Goal: Complete application form

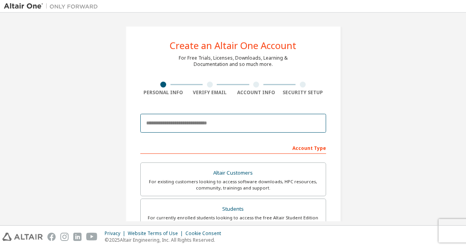
click at [231, 124] on input "email" at bounding box center [233, 123] width 186 height 19
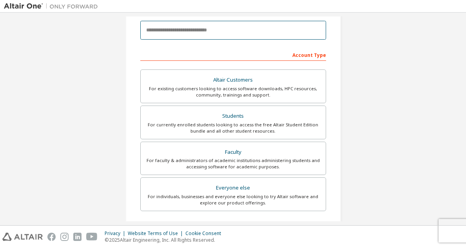
scroll to position [15, 0]
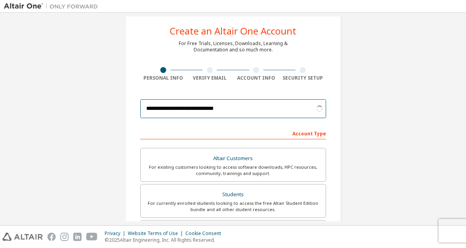
type input "**********"
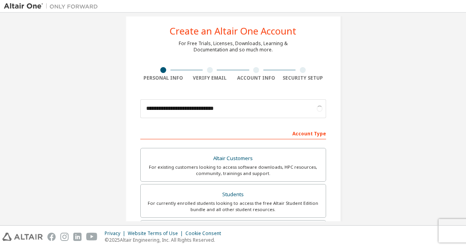
scroll to position [211, 0]
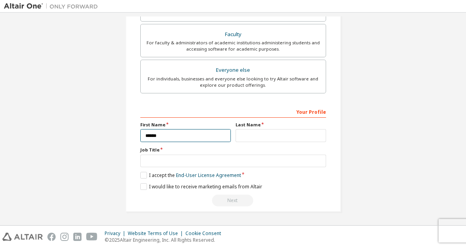
type input "******"
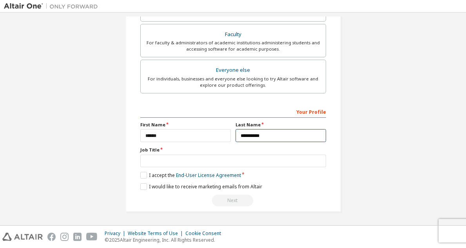
type input "**********"
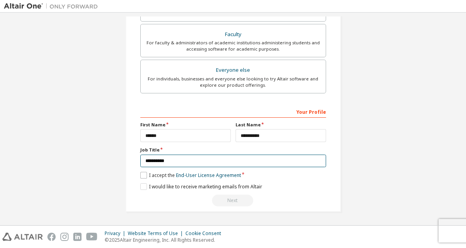
type input "**********"
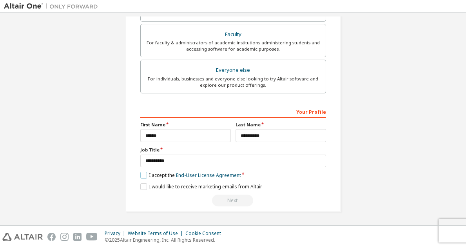
click at [143, 175] on label "I accept the End-User License Agreement" at bounding box center [190, 175] width 101 height 7
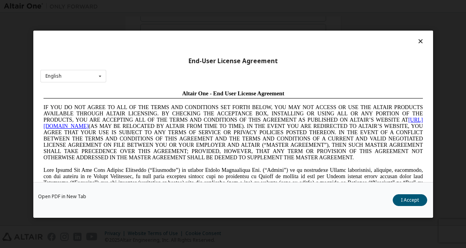
scroll to position [0, 0]
click at [408, 204] on button "I Accept" at bounding box center [410, 200] width 35 height 12
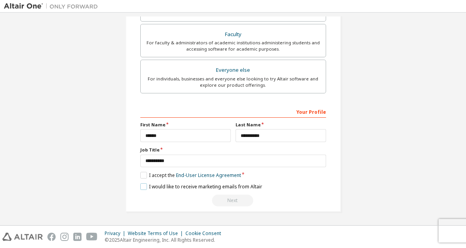
click at [142, 186] on label "I would like to receive marketing emails from Altair" at bounding box center [201, 186] width 122 height 7
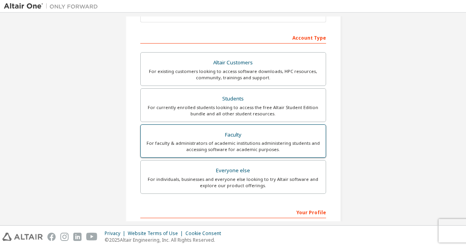
scroll to position [93, 0]
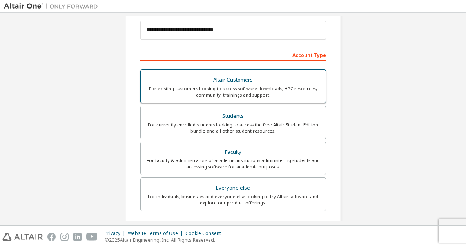
click at [295, 87] on div "For existing customers looking to access software downloads, HPC resources, com…" at bounding box center [234, 92] width 176 height 13
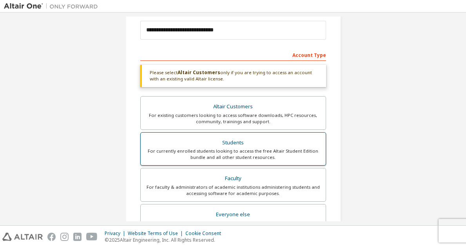
click at [264, 147] on div "Students" at bounding box center [234, 142] width 176 height 11
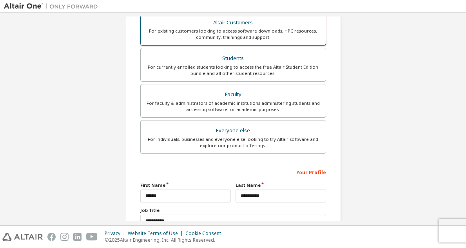
scroll to position [171, 0]
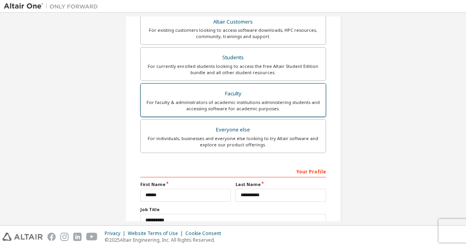
click at [297, 102] on div "For faculty & administrators of academic institutions administering students an…" at bounding box center [234, 105] width 176 height 13
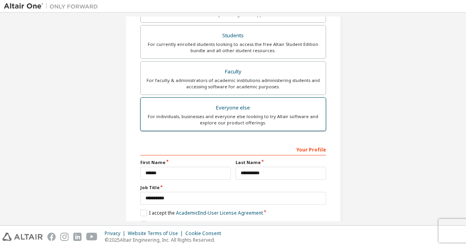
scroll to position [113, 0]
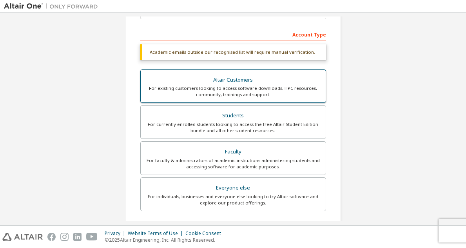
click at [262, 89] on div "For existing customers looking to access software downloads, HPC resources, com…" at bounding box center [234, 91] width 176 height 13
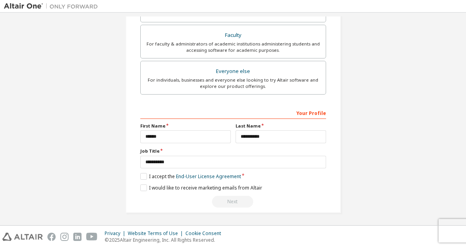
scroll to position [237, 0]
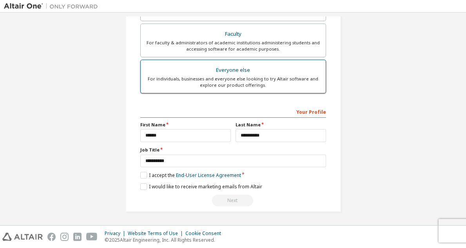
click at [213, 72] on div "Everyone else" at bounding box center [234, 70] width 176 height 11
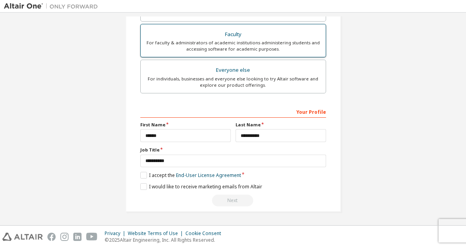
click at [224, 41] on div "For faculty & administrators of academic institutions administering students an…" at bounding box center [234, 46] width 176 height 13
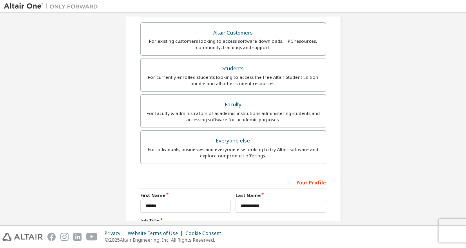
scroll to position [152, 0]
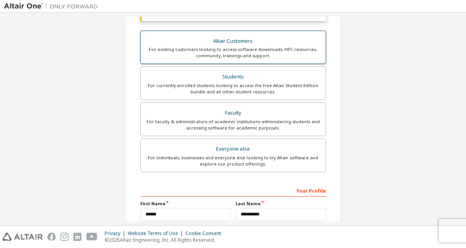
click at [230, 56] on div "For existing customers looking to access software downloads, HPC resources, com…" at bounding box center [234, 52] width 176 height 13
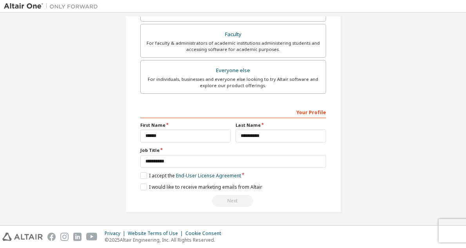
scroll to position [237, 0]
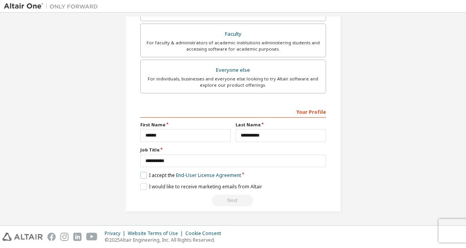
click at [144, 175] on label "I accept the End-User License Agreement" at bounding box center [190, 175] width 101 height 7
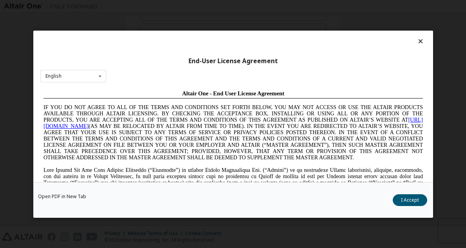
scroll to position [0, 0]
click at [418, 195] on button "I Accept" at bounding box center [410, 200] width 35 height 12
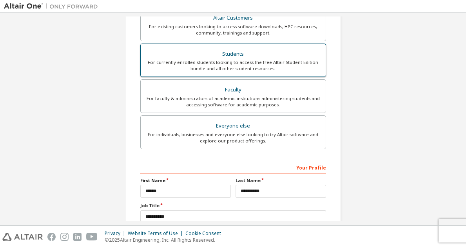
scroll to position [237, 0]
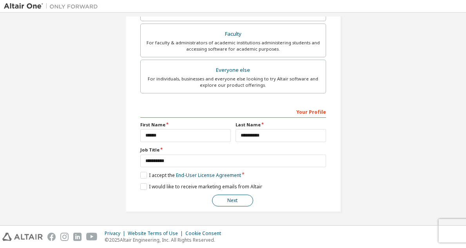
click at [237, 199] on button "Next" at bounding box center [232, 201] width 41 height 12
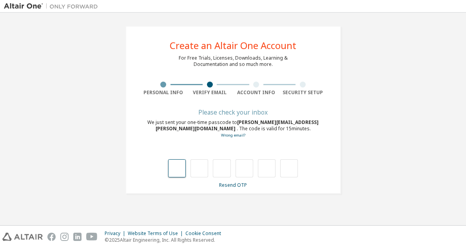
click at [171, 171] on input "text" at bounding box center [177, 168] width 18 height 18
type input "*"
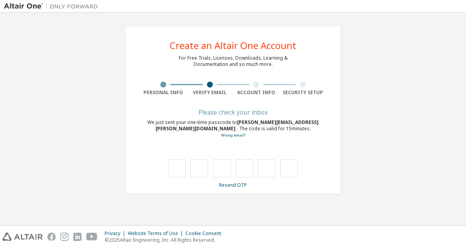
type input "*"
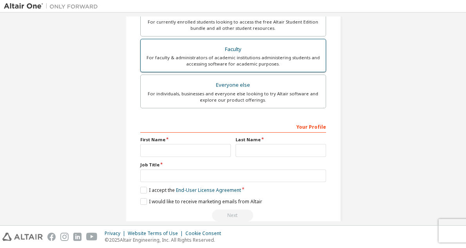
scroll to position [196, 0]
